Goal: Navigation & Orientation: Find specific page/section

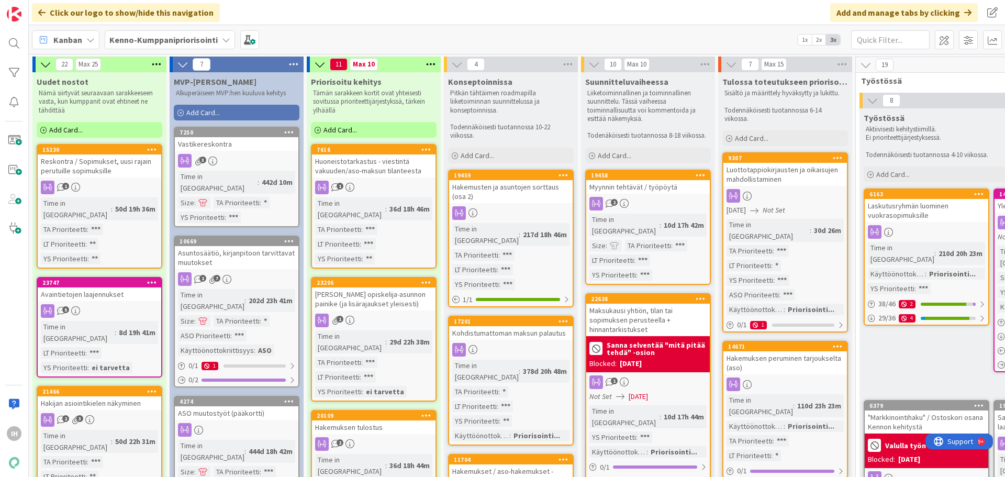
click at [628, 185] on div "Myynnin tehtävät / työpöytä" at bounding box center [649, 187] width 124 height 14
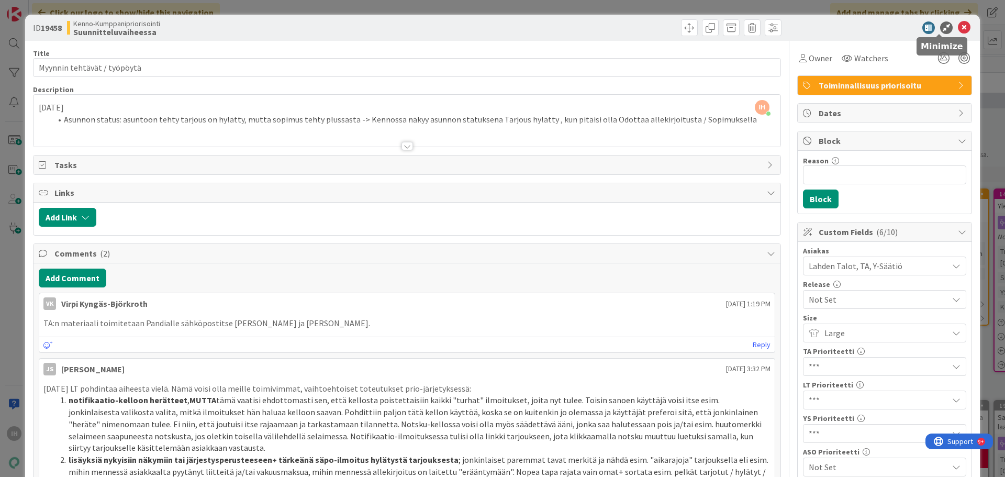
click at [941, 26] on icon at bounding box center [947, 27] width 13 height 13
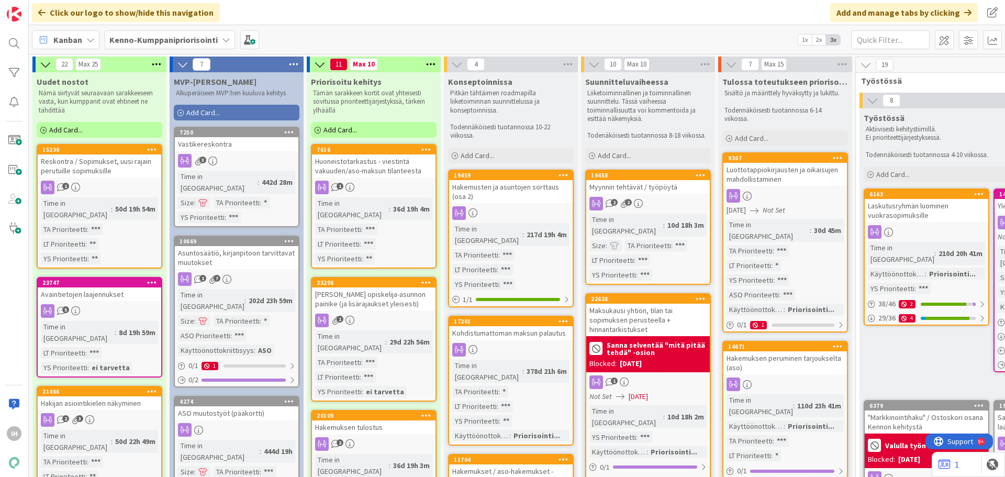
click at [643, 186] on div "Myynnin tehtävät / työpöytä" at bounding box center [649, 187] width 124 height 14
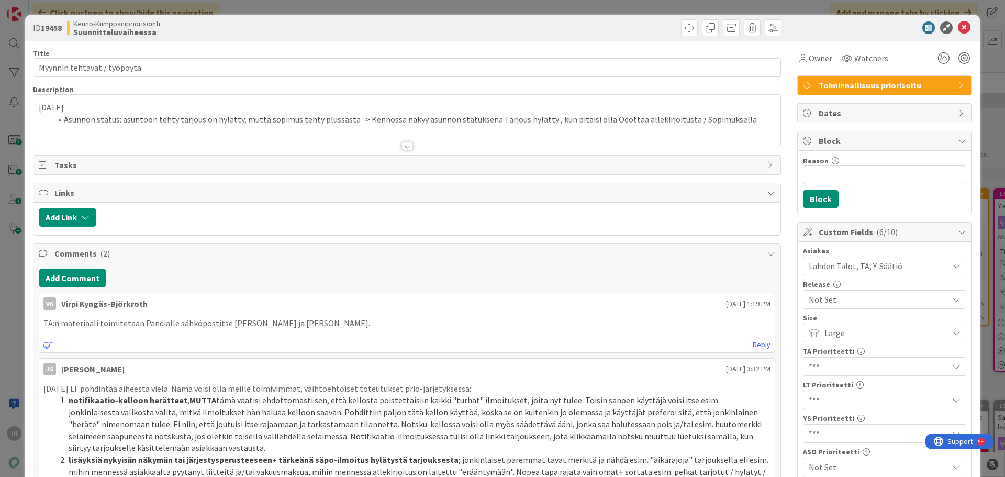
click at [402, 144] on div at bounding box center [408, 146] width 12 height 8
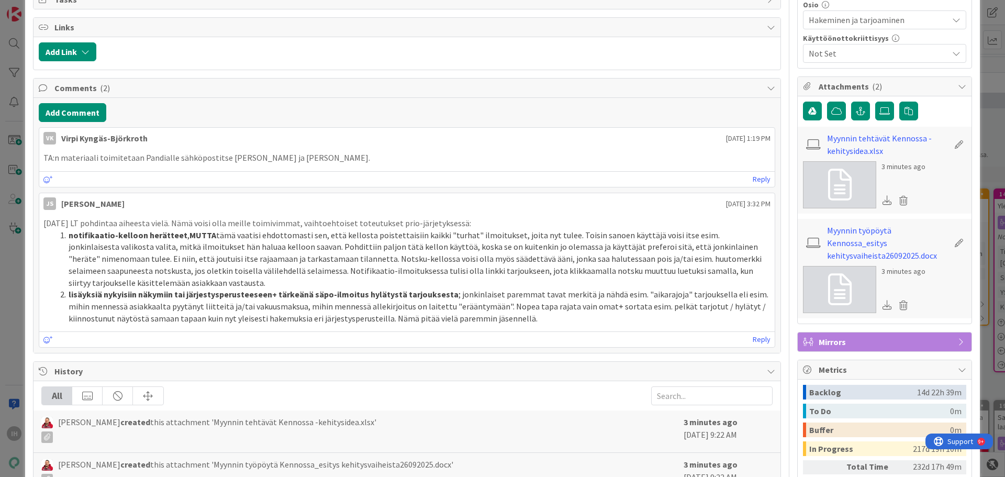
scroll to position [628, 0]
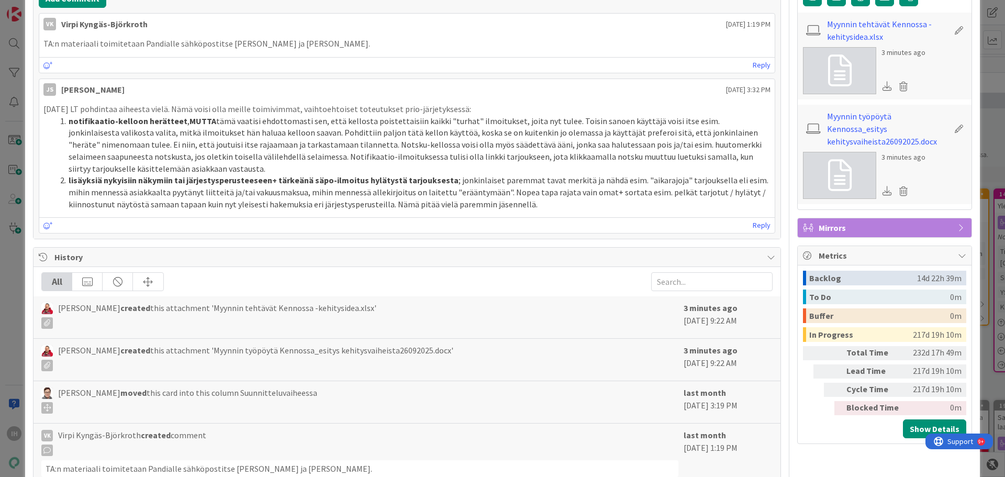
click at [91, 134] on li "notifikaatio-kelloon herätteet , MUTTA tämä vaatisi ehdottomasti sen, että kell…" at bounding box center [413, 145] width 715 height 60
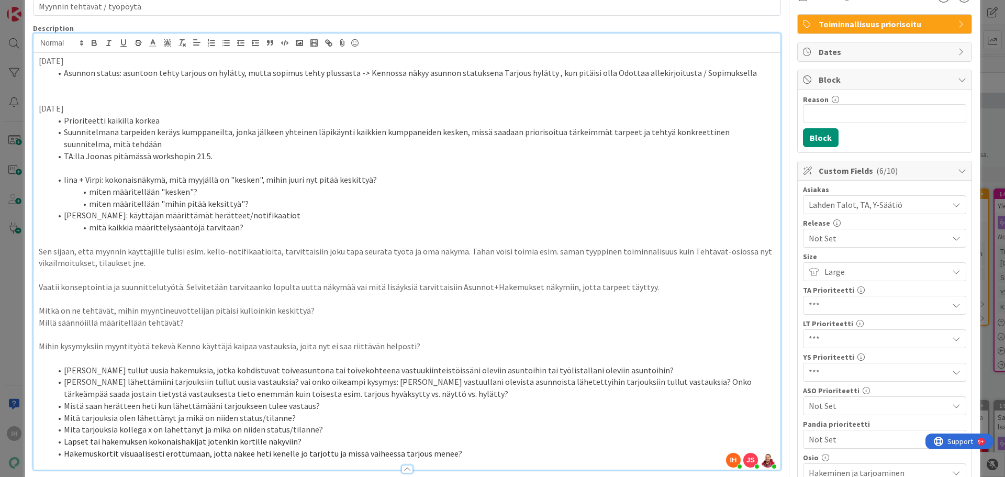
scroll to position [0, 0]
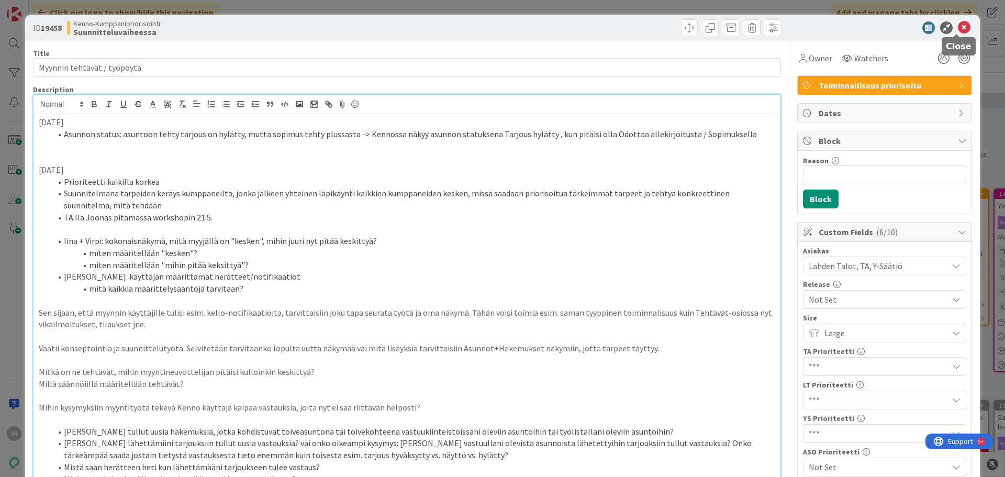
click at [958, 26] on icon at bounding box center [964, 27] width 13 height 13
